Goal: Task Accomplishment & Management: Complete application form

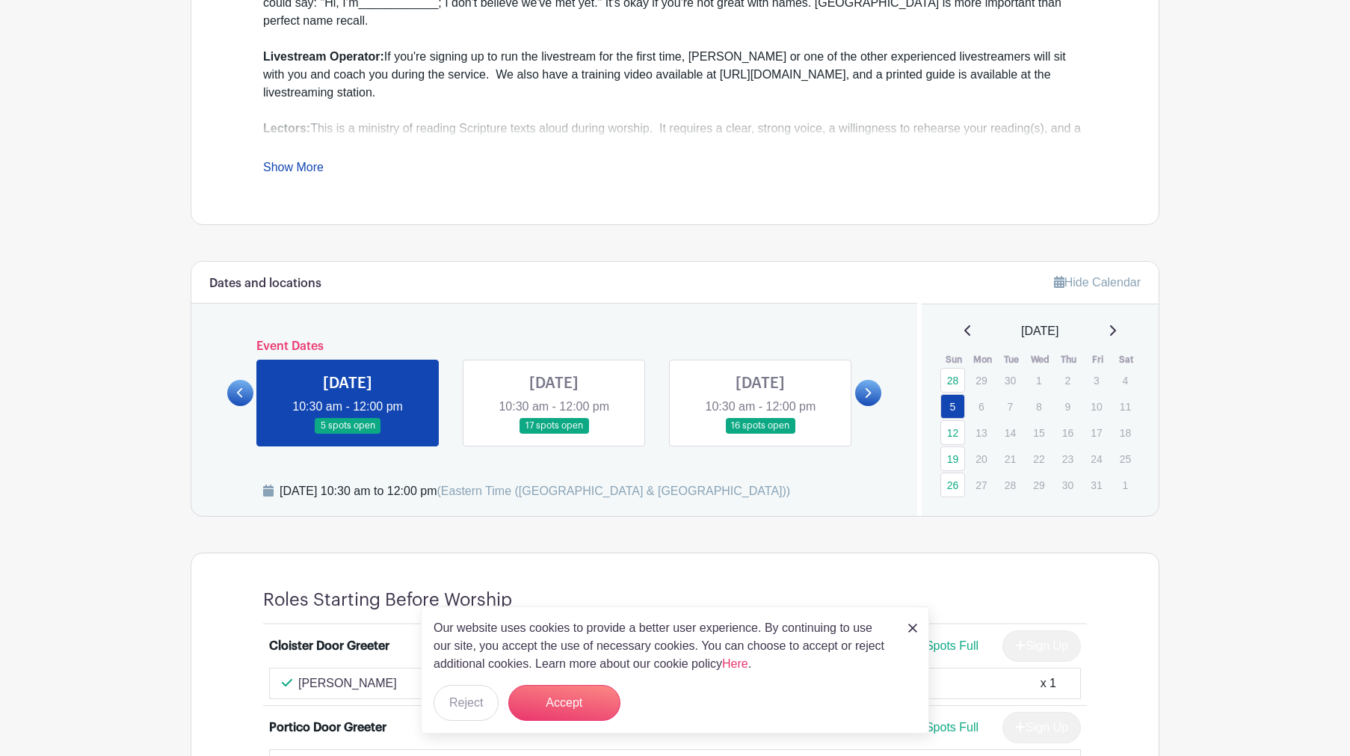
scroll to position [549, 0]
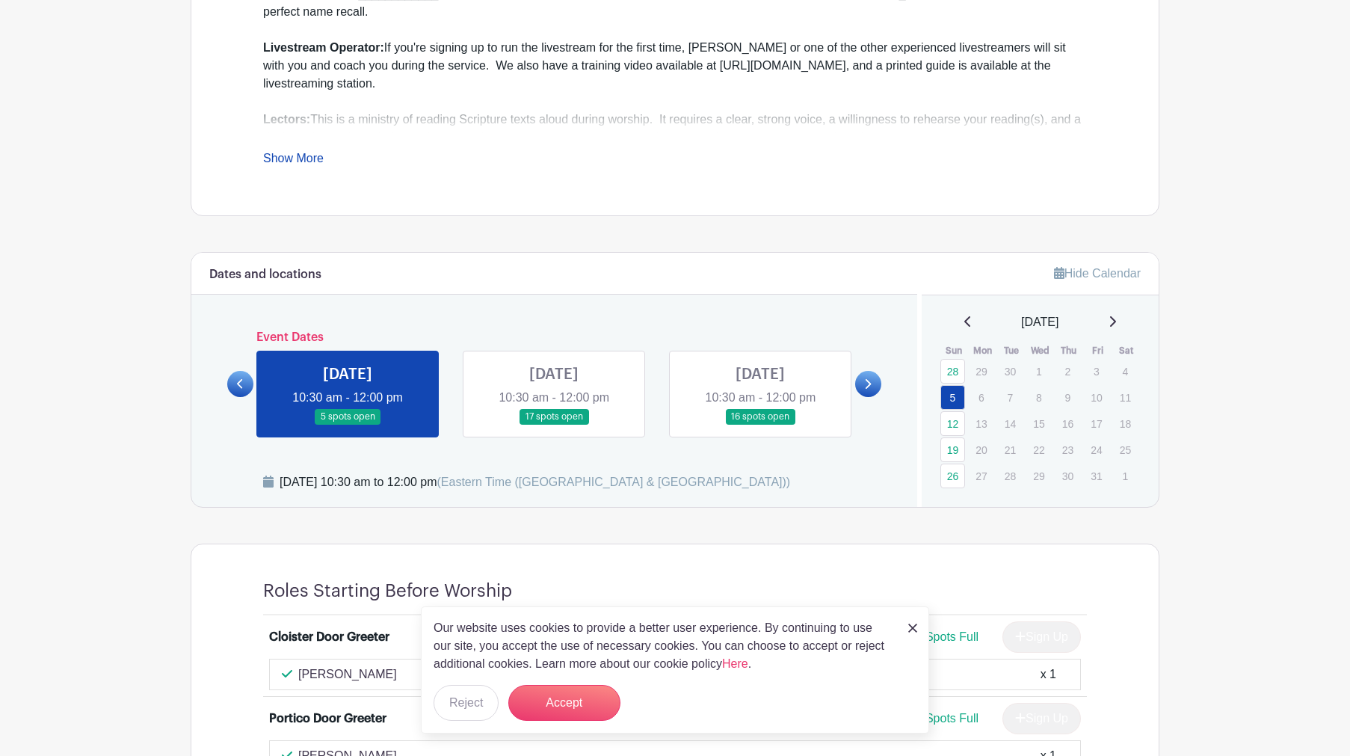
click at [912, 628] on img at bounding box center [912, 627] width 9 height 9
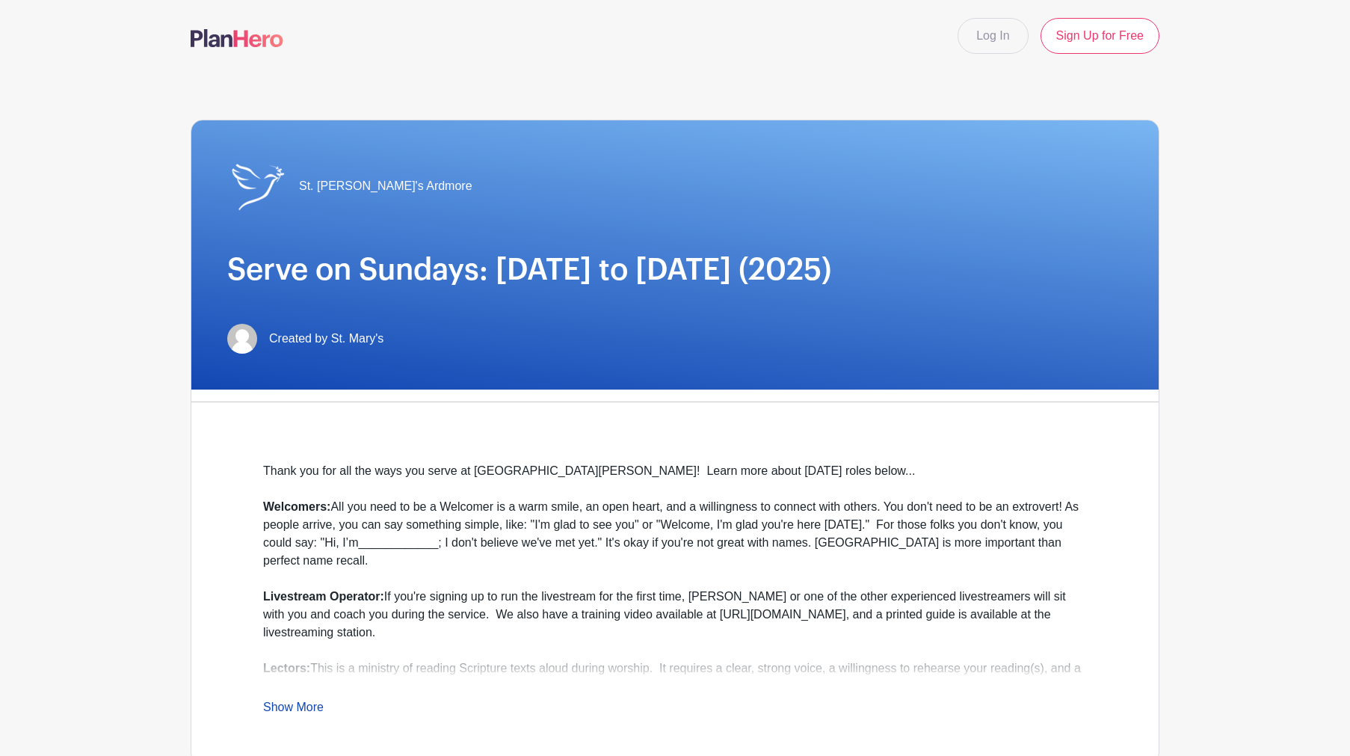
scroll to position [0, 0]
click at [992, 35] on link "Log In" at bounding box center [992, 36] width 70 height 36
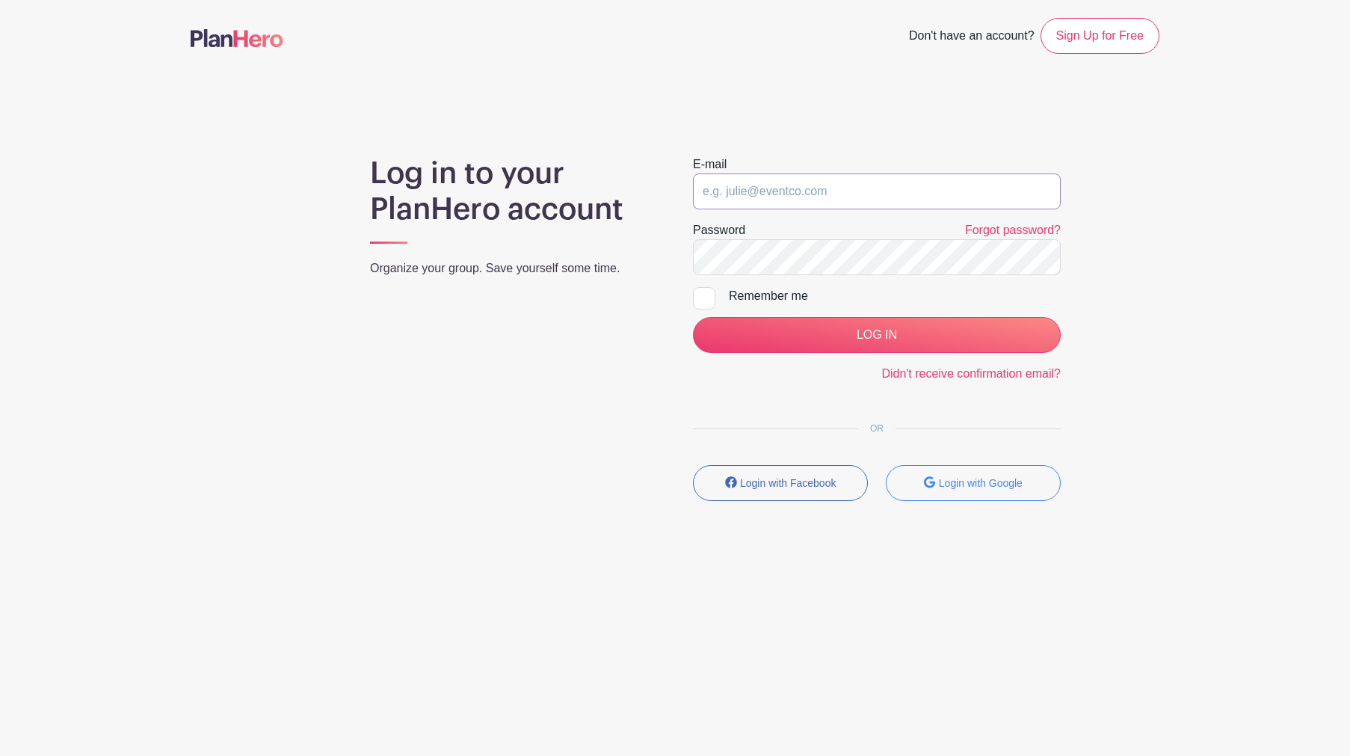
type input "clyellin@mac.com"
click at [809, 335] on input "LOG IN" at bounding box center [877, 335] width 368 height 36
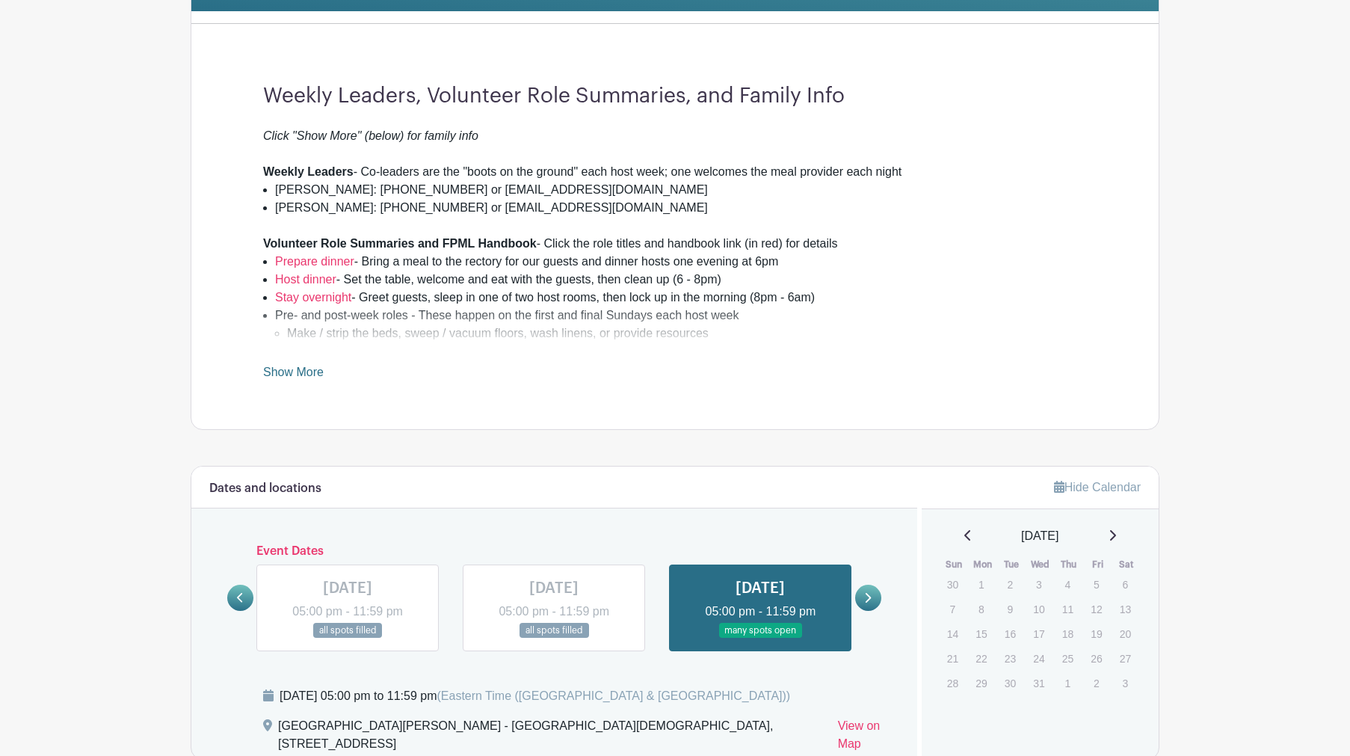
scroll to position [362, 0]
click at [348, 638] on link at bounding box center [348, 638] width 0 height 0
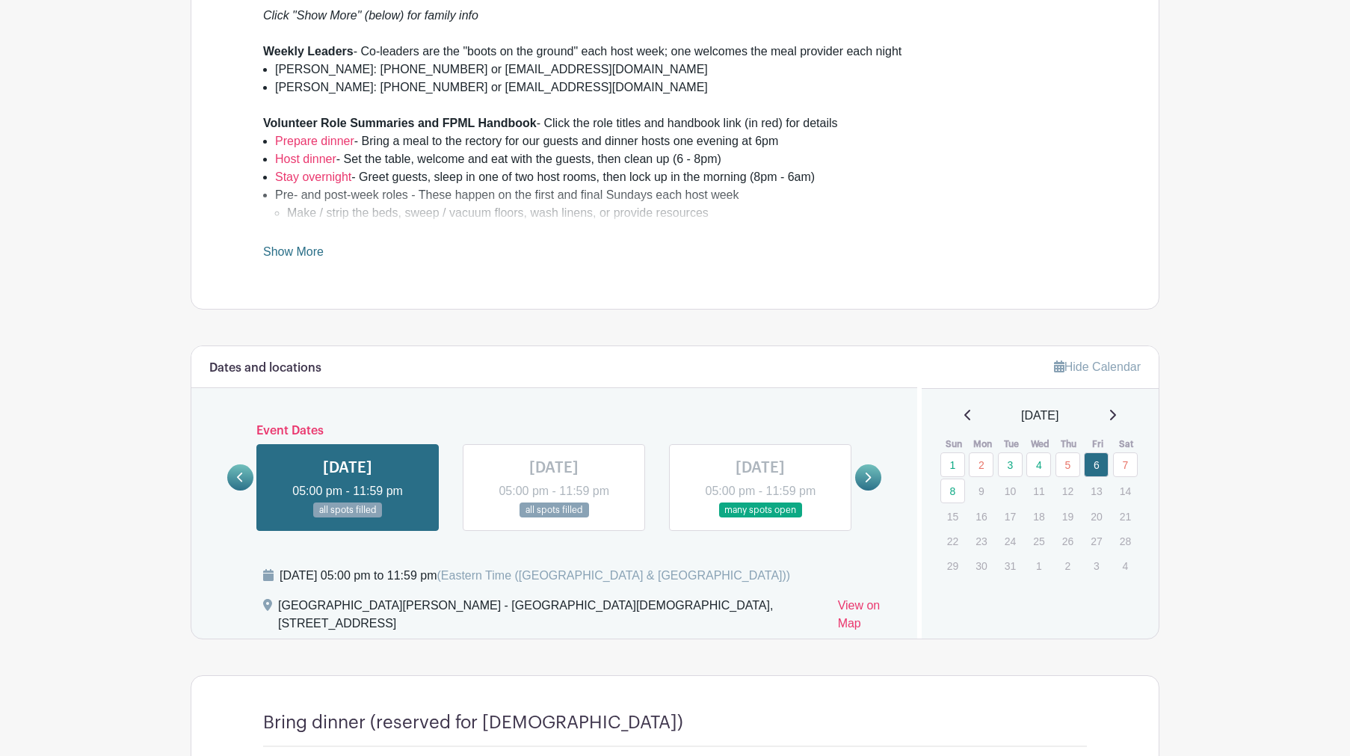
scroll to position [691, 0]
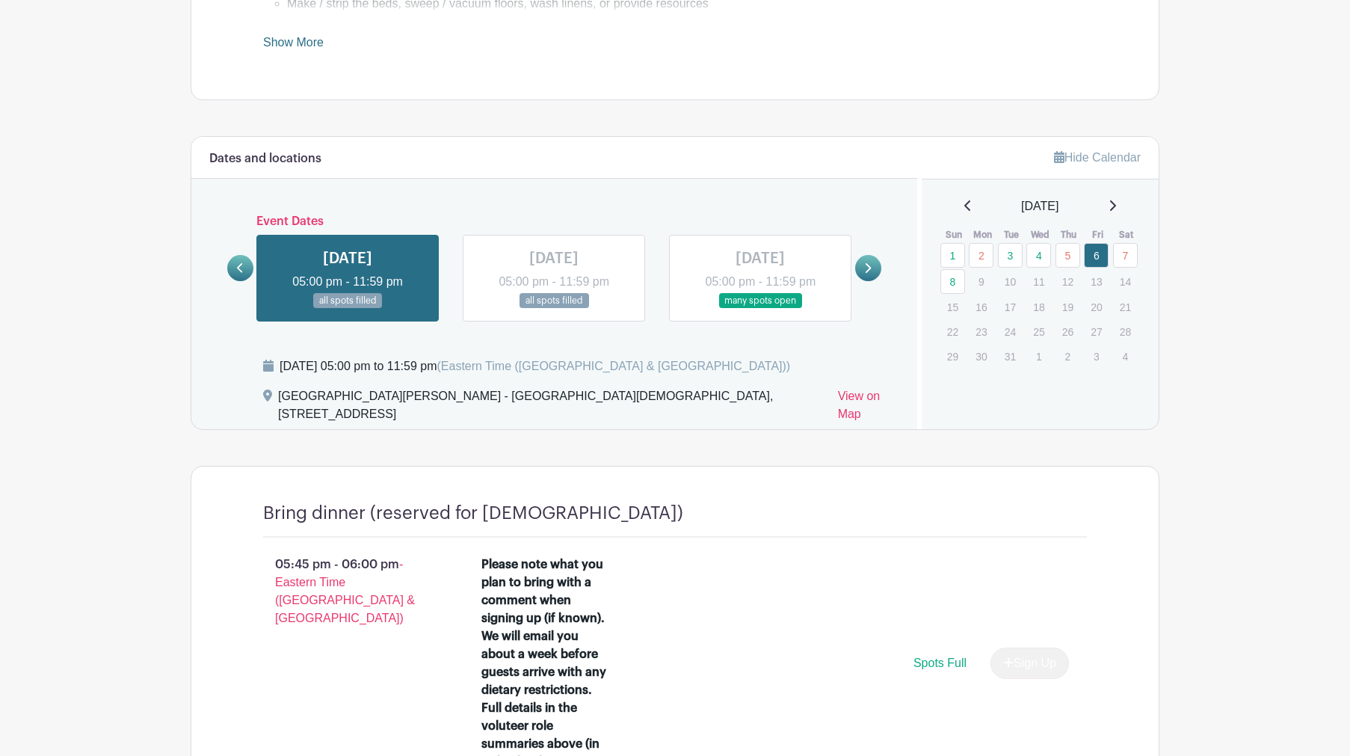
click at [1116, 204] on icon at bounding box center [1111, 206] width 7 height 12
click at [1116, 201] on icon at bounding box center [1111, 206] width 7 height 12
click at [1116, 203] on icon at bounding box center [1111, 206] width 7 height 12
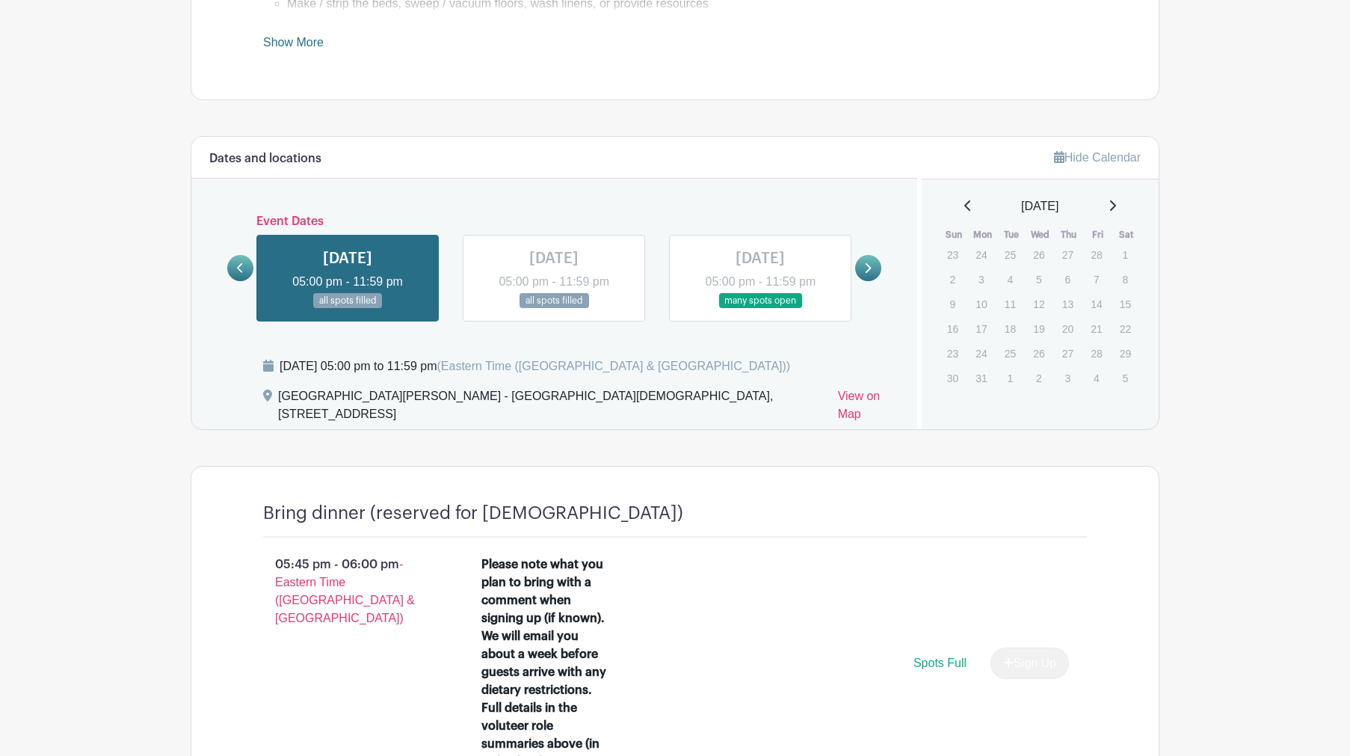
click at [1116, 203] on icon at bounding box center [1111, 206] width 7 height 12
click at [1116, 204] on icon at bounding box center [1113, 205] width 6 height 10
click at [1116, 204] on icon at bounding box center [1111, 206] width 7 height 12
click at [1116, 204] on icon at bounding box center [1113, 205] width 6 height 10
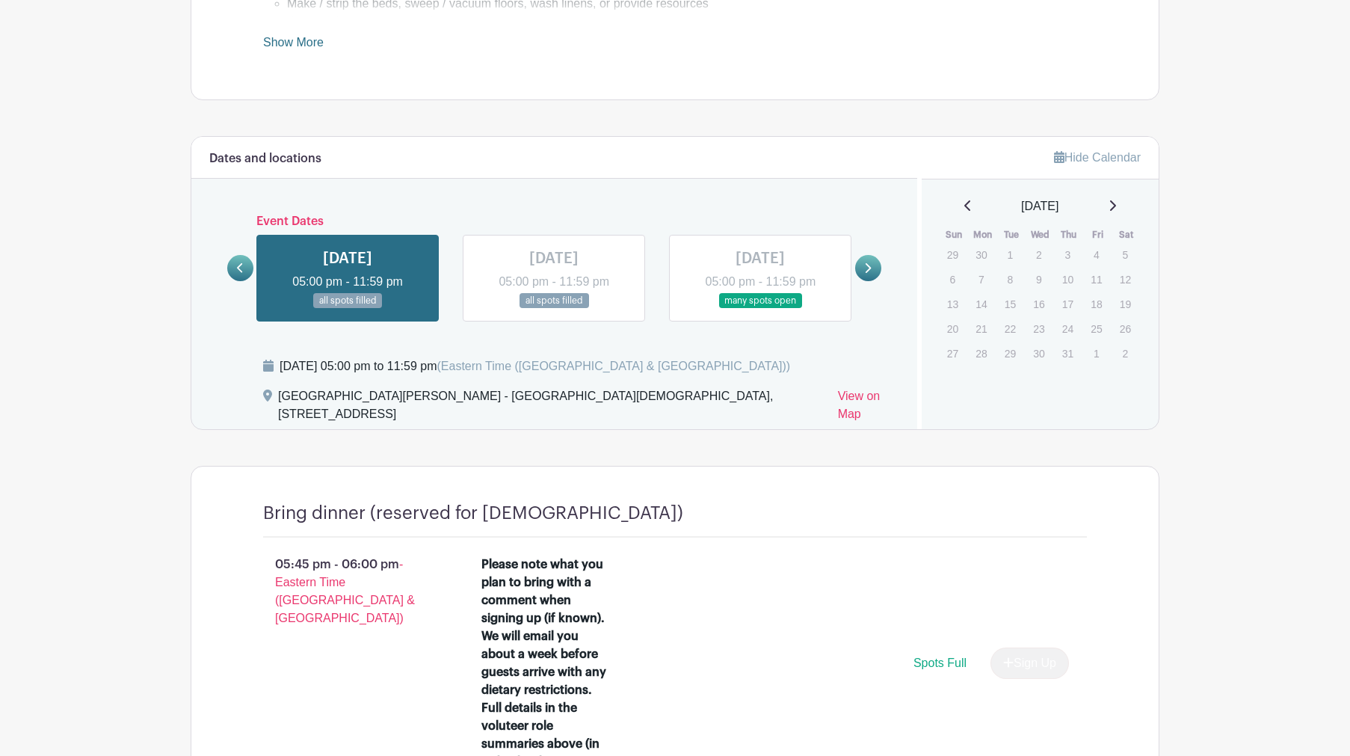
click at [1116, 204] on icon at bounding box center [1111, 206] width 7 height 12
click at [952, 282] on p "5" at bounding box center [952, 279] width 25 height 23
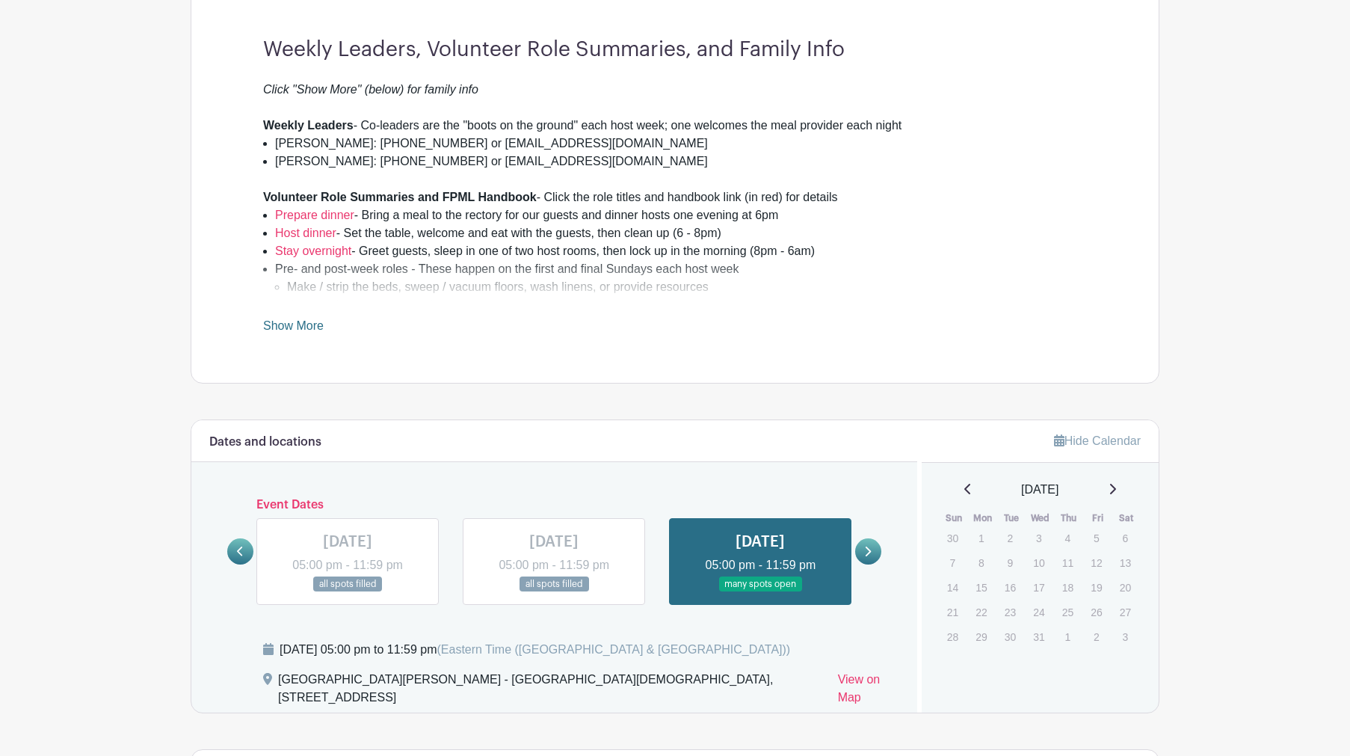
scroll to position [362, 0]
